Goal: Navigation & Orientation: Find specific page/section

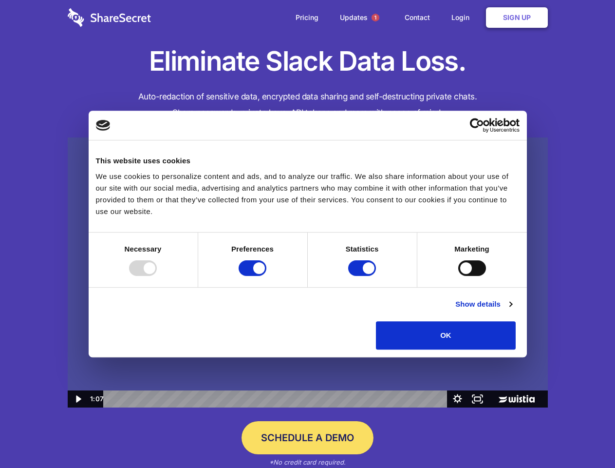
click at [307, 234] on img at bounding box center [308, 272] width 480 height 270
click at [157, 276] on div at bounding box center [143, 268] width 28 height 16
click at [266, 276] on input "Preferences" at bounding box center [253, 268] width 28 height 16
checkbox input "false"
click at [363, 276] on input "Statistics" at bounding box center [362, 268] width 28 height 16
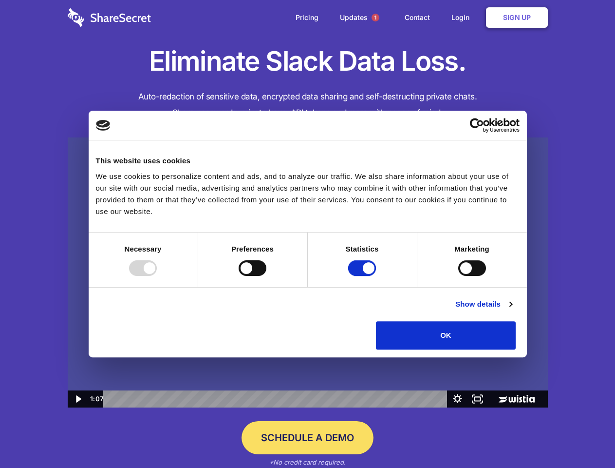
checkbox input "false"
click at [458, 276] on input "Marketing" at bounding box center [472, 268] width 28 height 16
checkbox input "true"
click at [512, 310] on link "Show details" at bounding box center [483, 304] width 57 height 12
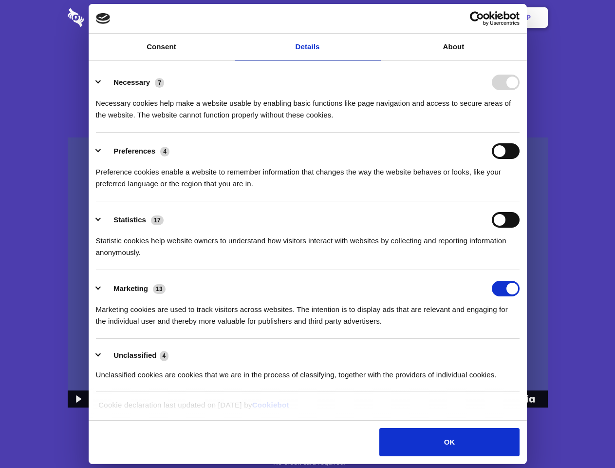
click at [520, 132] on li "Necessary 7 Necessary cookies help make a website usable by enabling basic func…" at bounding box center [308, 98] width 424 height 69
click at [375, 18] on span "1" at bounding box center [376, 18] width 8 height 8
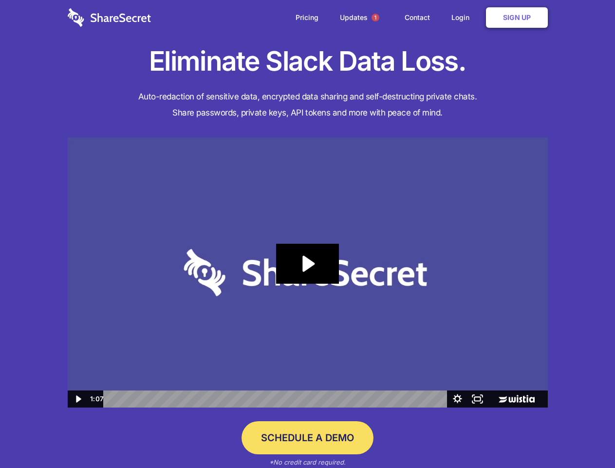
click at [308, 272] on icon "Play Video: Sharesecret Slack Extension" at bounding box center [307, 264] width 62 height 40
